Goal: Task Accomplishment & Management: Use online tool/utility

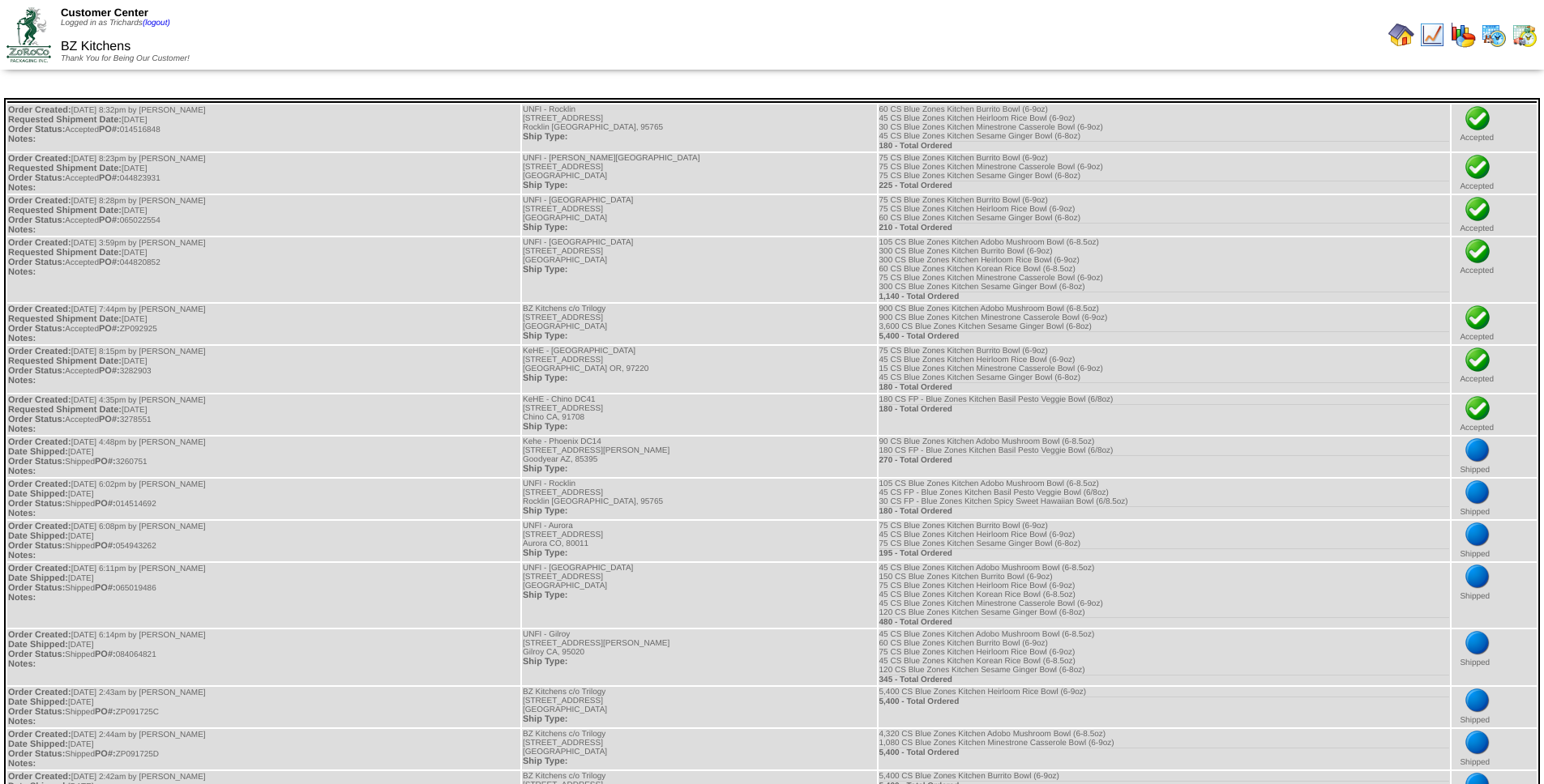
click at [1393, 33] on img at bounding box center [1401, 35] width 26 height 26
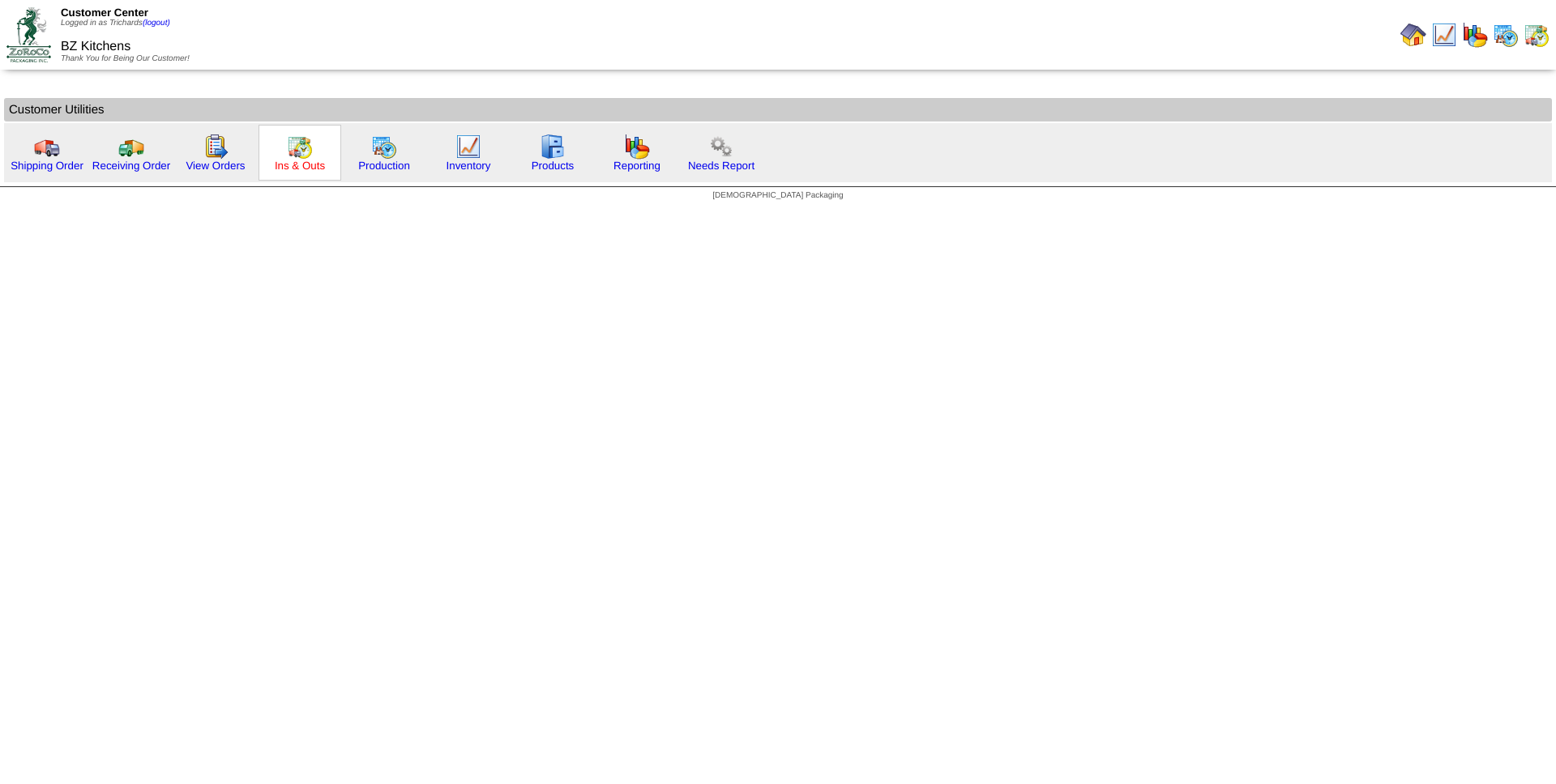
click at [302, 162] on link "Ins & Outs" at bounding box center [300, 166] width 50 height 12
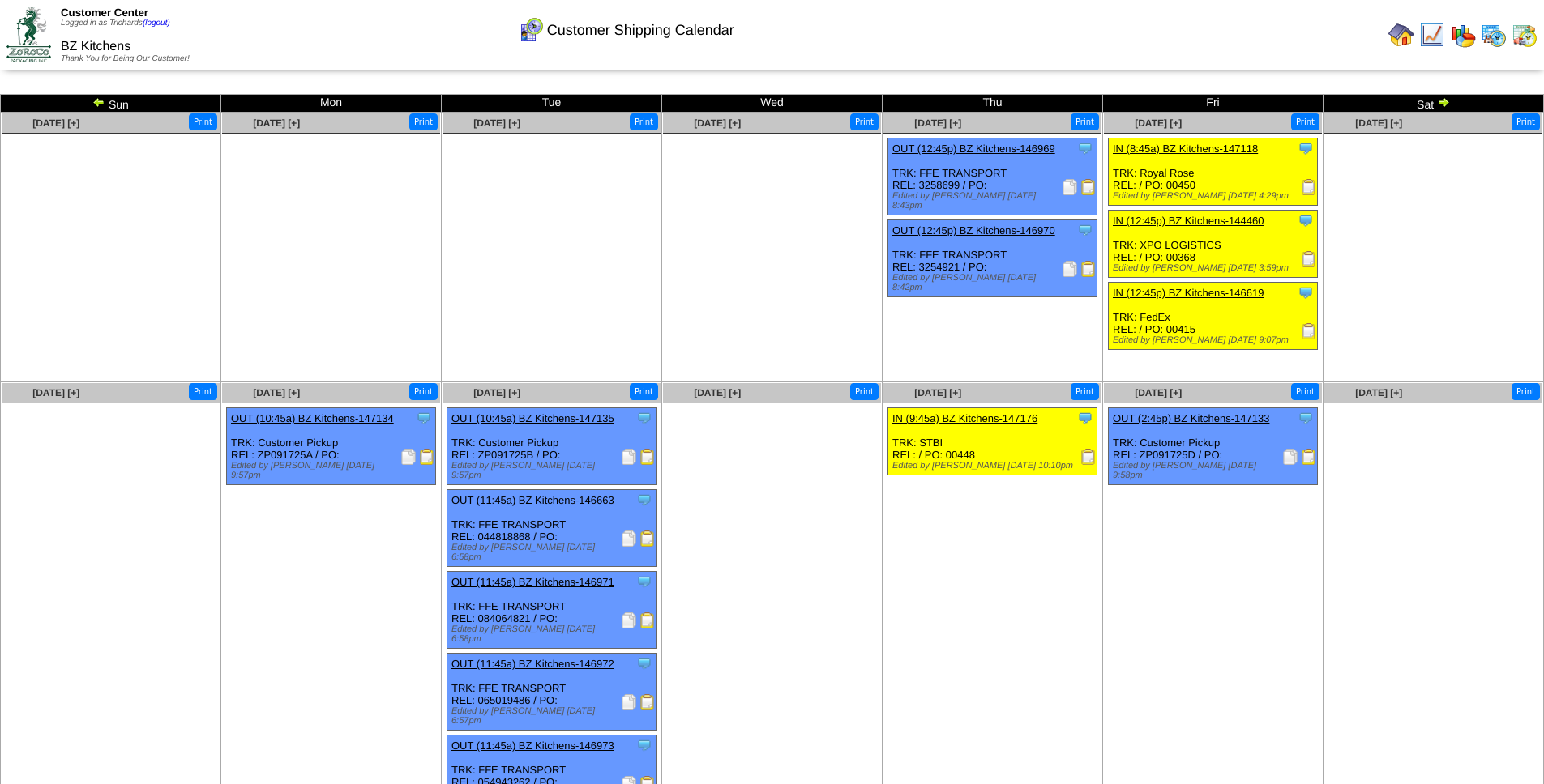
click at [1445, 104] on img at bounding box center [1443, 102] width 13 height 13
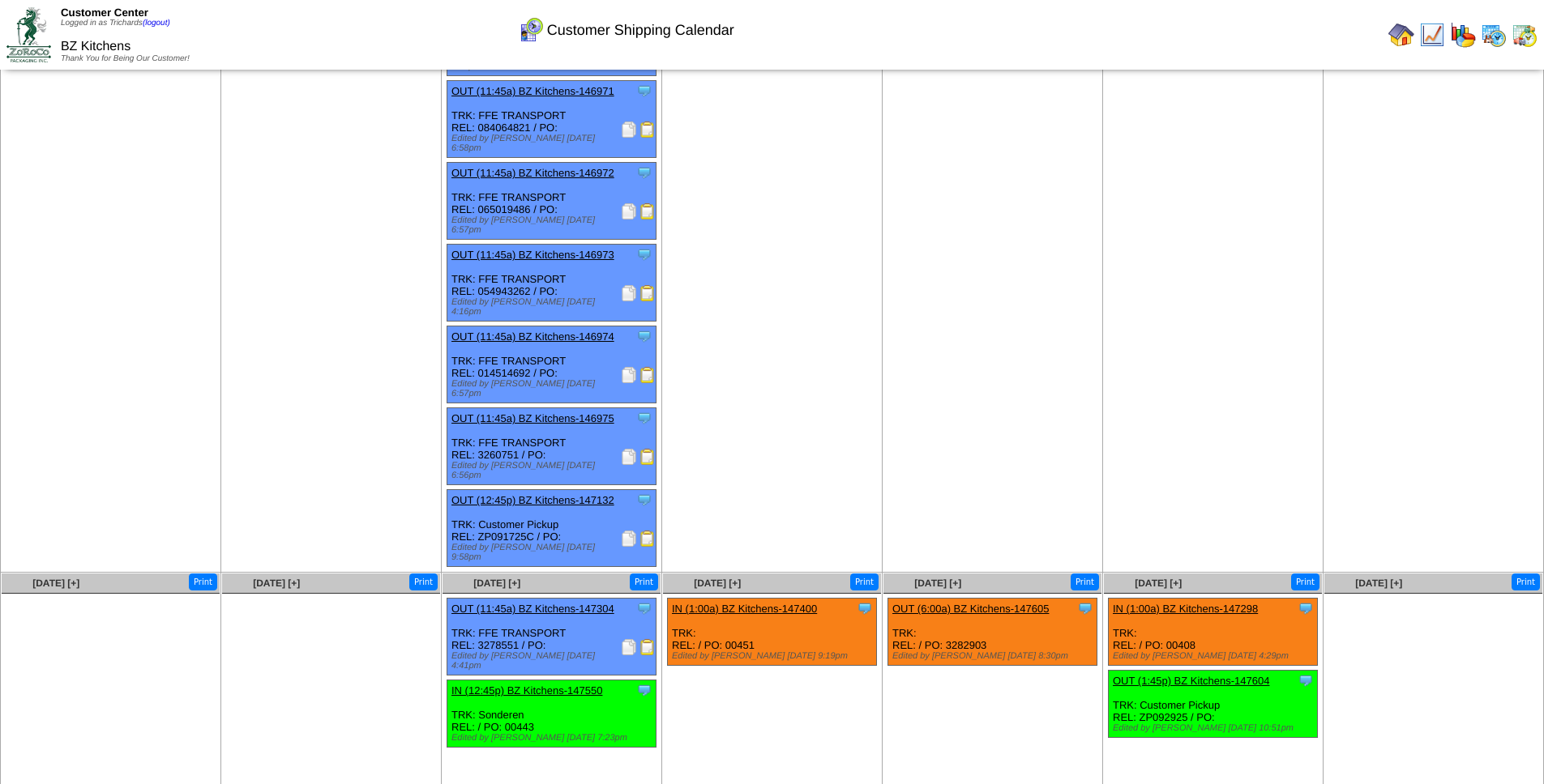
scroll to position [225, 0]
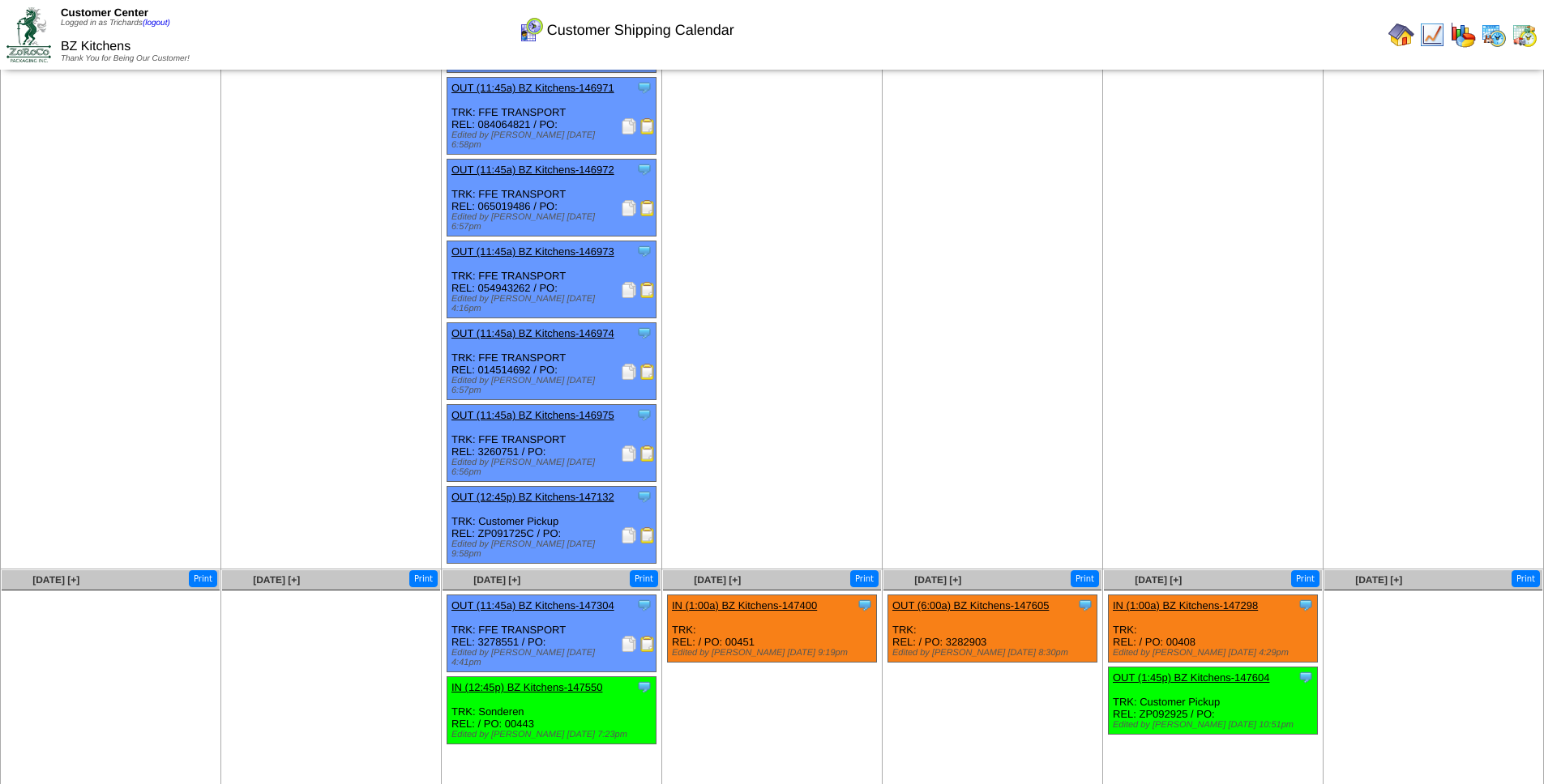
click at [631, 636] on img at bounding box center [629, 644] width 16 height 16
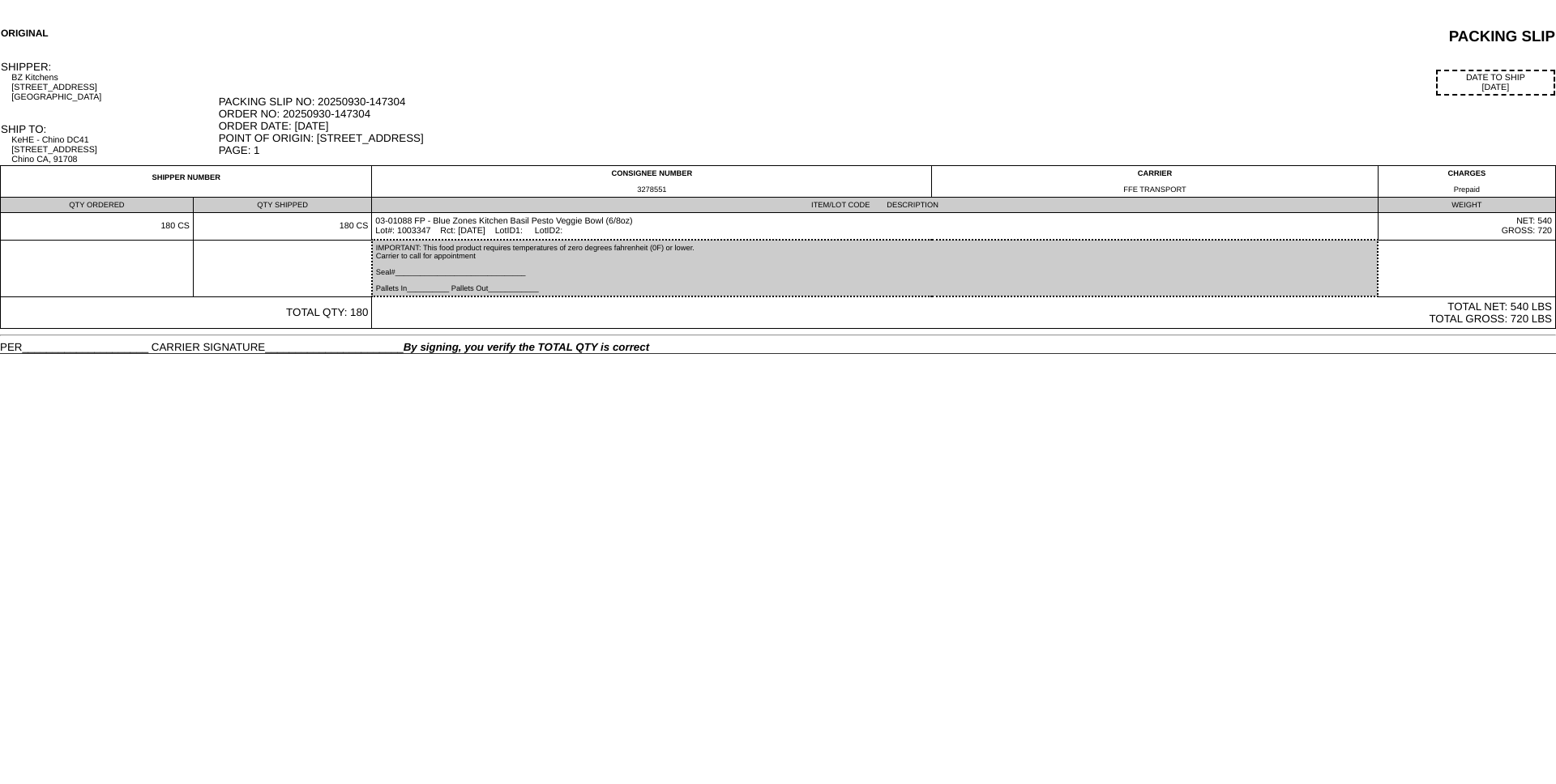
drag, startPoint x: 744, startPoint y: 65, endPoint x: 728, endPoint y: 65, distance: 16.0
click at [744, 65] on td "DATE TO SHIP [DATE] PACKING SLIP NO: 20250930-147304 ORDER NO: 20250930-147304 …" at bounding box center [886, 112] width 1337 height 105
click at [757, 37] on div "PACKING SLIP" at bounding box center [1022, 37] width 1067 height 18
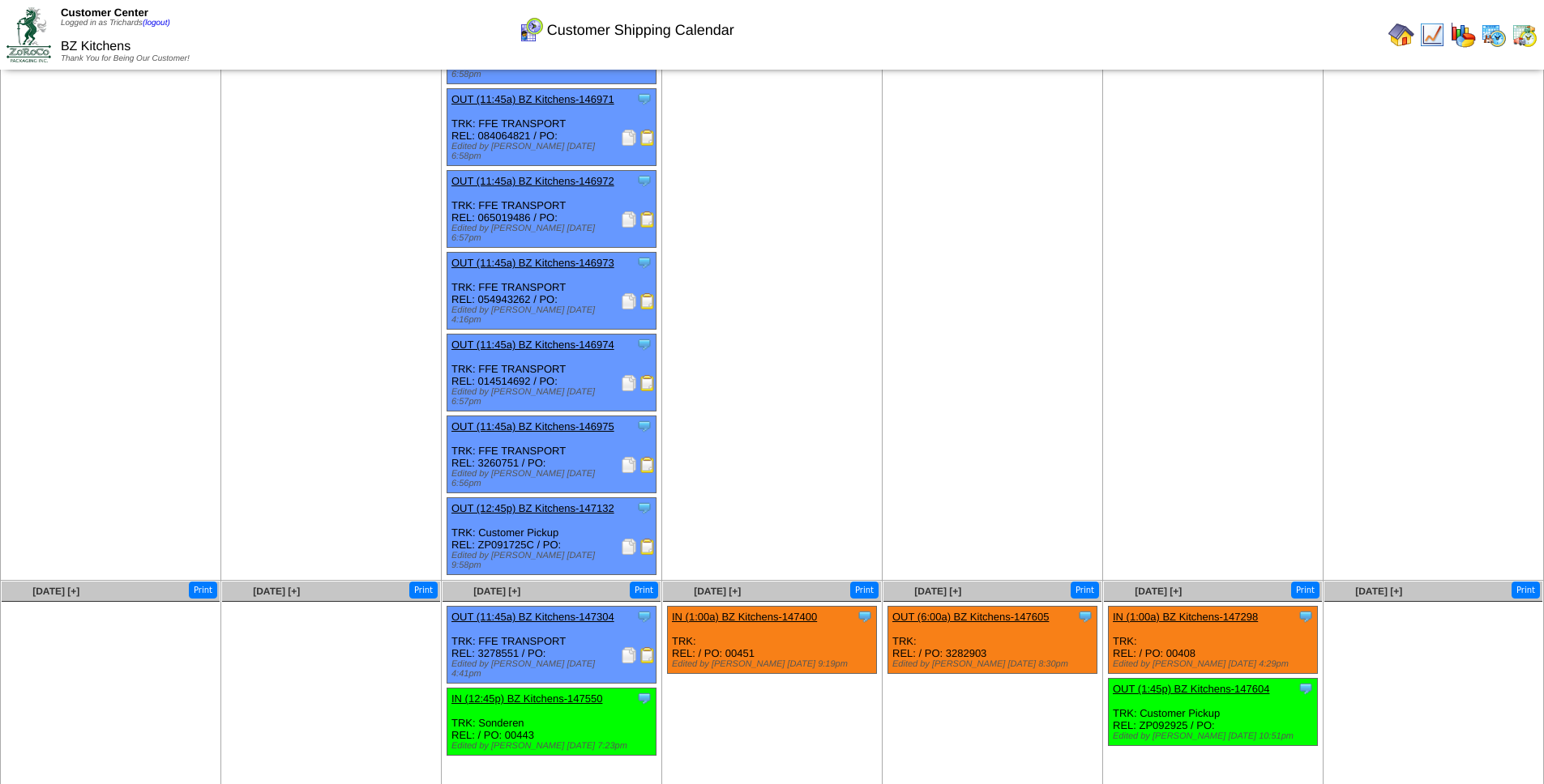
scroll to position [225, 0]
